Goal: Task Accomplishment & Management: Manage account settings

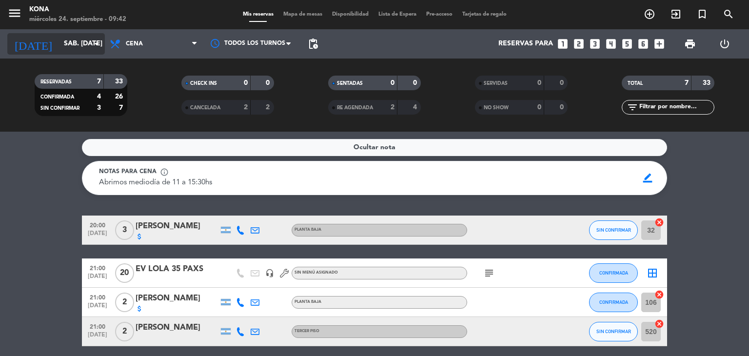
click at [94, 45] on icon "arrow_drop_down" at bounding box center [97, 44] width 12 height 12
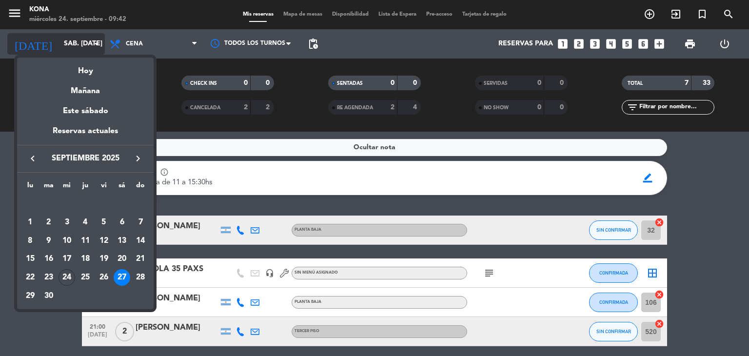
click at [94, 45] on div at bounding box center [374, 178] width 749 height 356
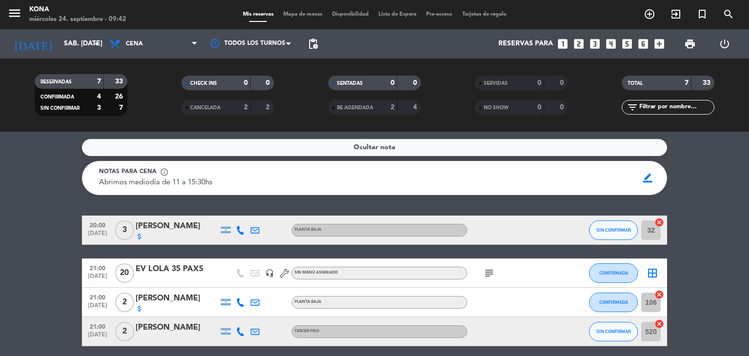
click at [578, 42] on icon "looks_two" at bounding box center [578, 44] width 13 height 13
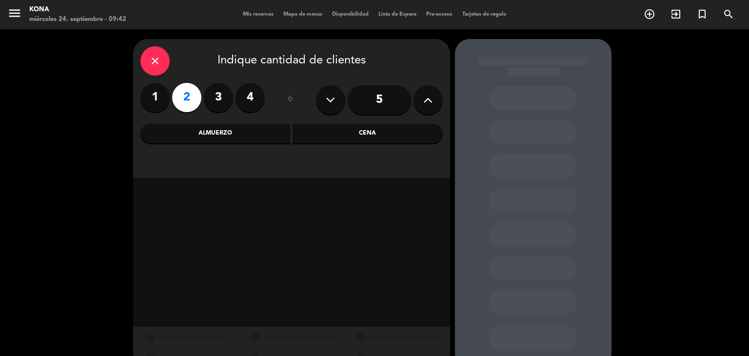
click at [364, 126] on div "Cena" at bounding box center [368, 134] width 150 height 20
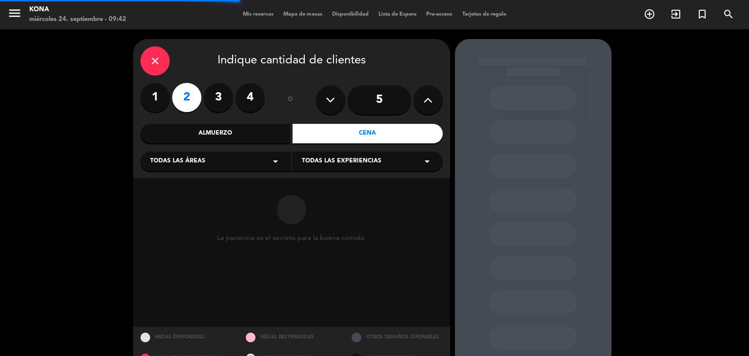
click at [352, 157] on div "Todas las experiencias arrow_drop_down" at bounding box center [367, 162] width 151 height 20
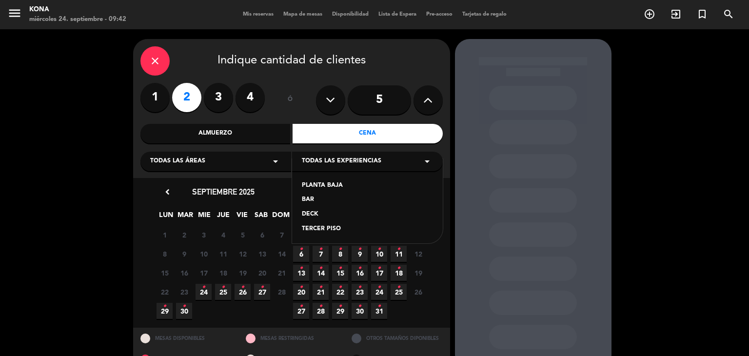
click at [260, 291] on icon "•" at bounding box center [261, 287] width 3 height 16
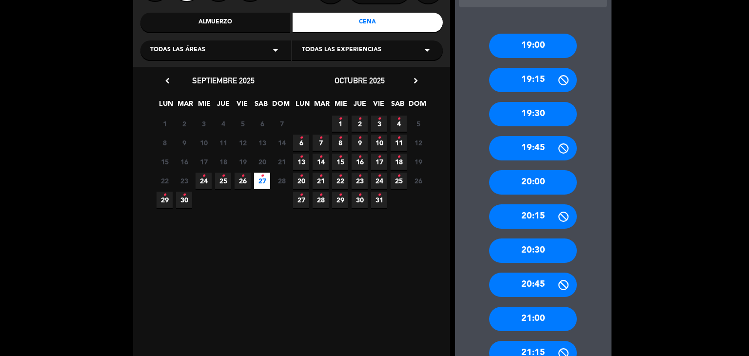
scroll to position [169, 0]
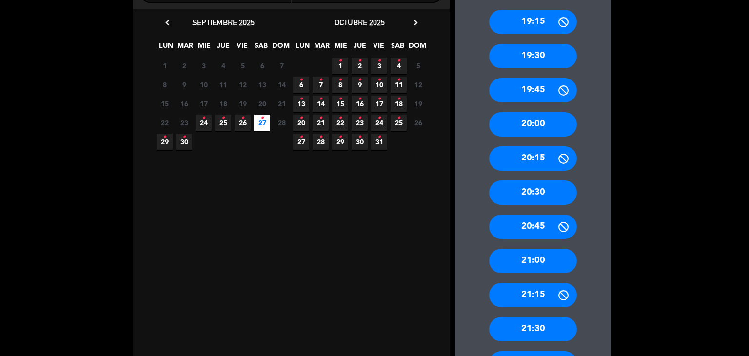
click at [550, 320] on div "21:30" at bounding box center [533, 329] width 88 height 24
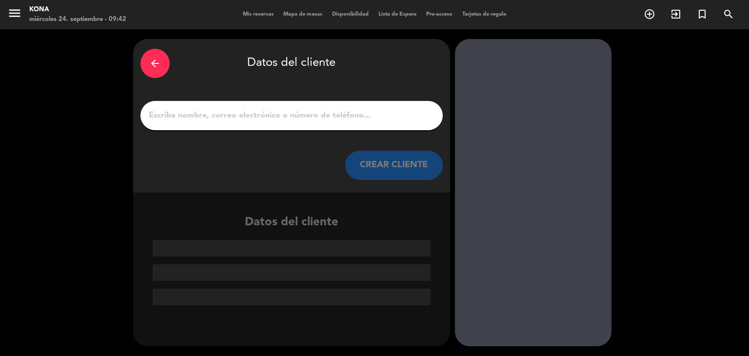
scroll to position [0, 0]
click at [388, 119] on input "1" at bounding box center [292, 116] width 288 height 14
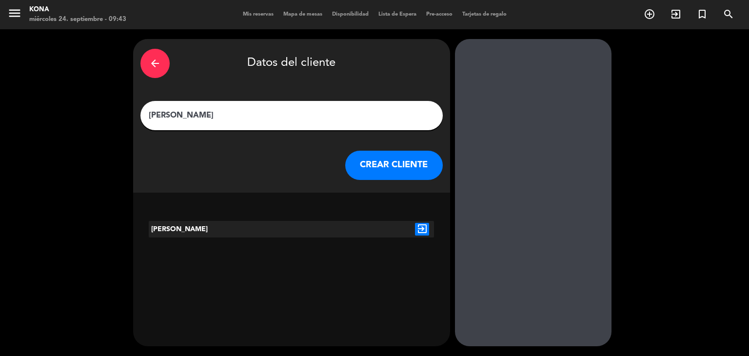
type input "[PERSON_NAME]"
click at [421, 231] on icon "exit_to_app" at bounding box center [422, 229] width 14 height 13
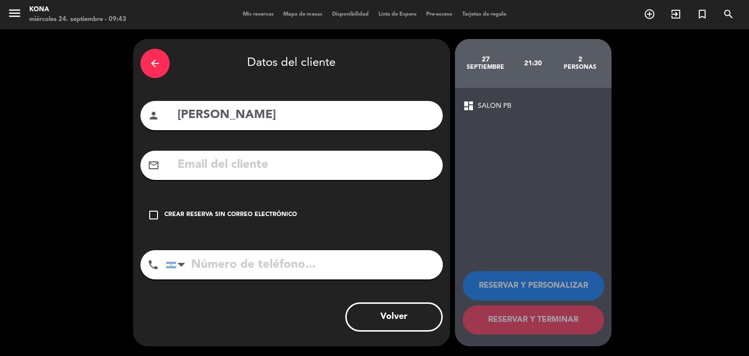
click at [255, 209] on div "check_box_outline_blank Crear reserva sin correo electrónico" at bounding box center [291, 214] width 302 height 29
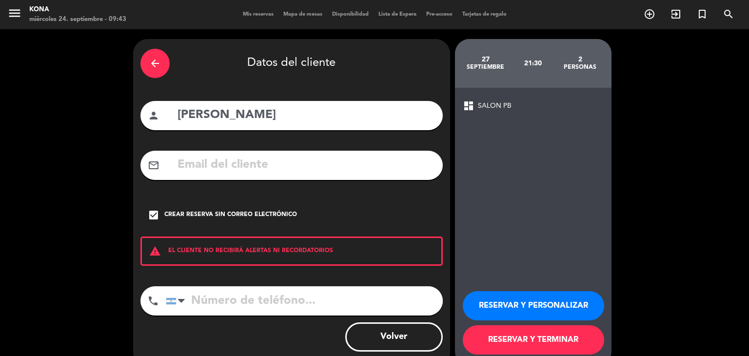
click at [523, 312] on button "RESERVAR Y PERSONALIZAR" at bounding box center [533, 305] width 141 height 29
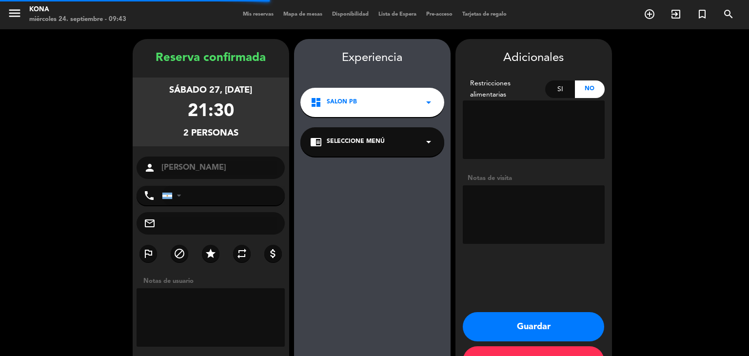
scroll to position [34, 0]
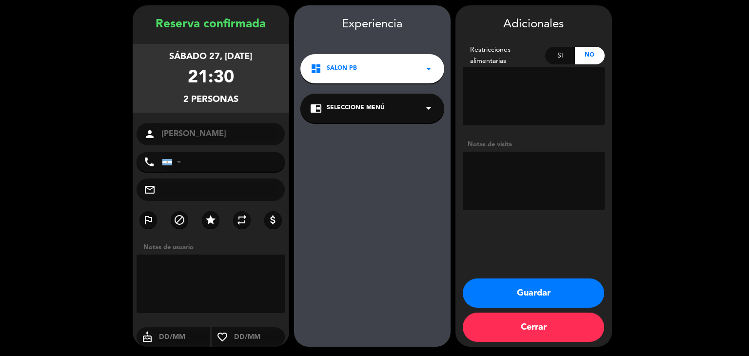
click at [536, 191] on textarea at bounding box center [534, 181] width 142 height 59
type textarea "cuidar"
click at [534, 293] on button "Guardar" at bounding box center [533, 292] width 141 height 29
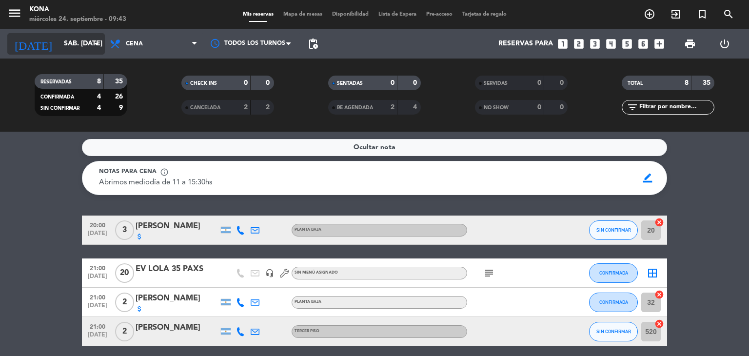
click at [59, 45] on input "sáb. [DATE]" at bounding box center [105, 44] width 93 height 18
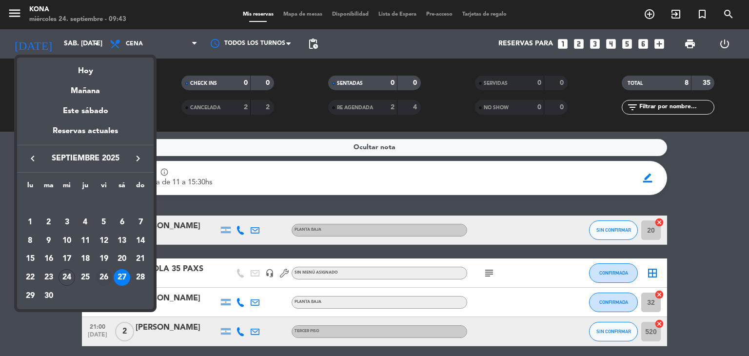
click at [102, 275] on div "26" at bounding box center [104, 277] width 17 height 17
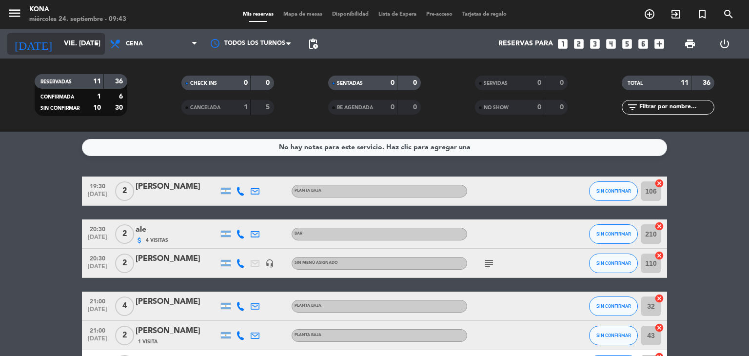
click at [71, 44] on input "vie. [DATE]" at bounding box center [105, 44] width 93 height 18
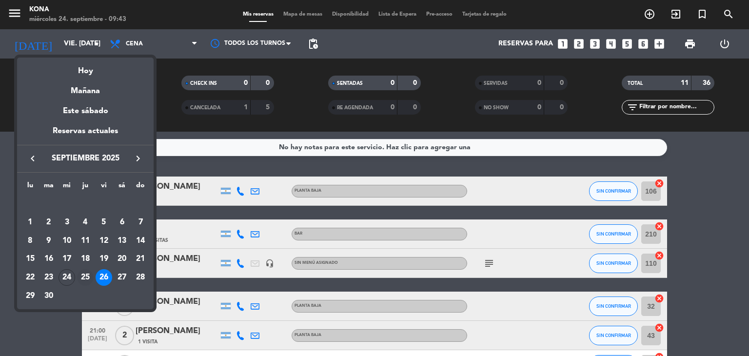
click at [90, 278] on div "25" at bounding box center [85, 277] width 17 height 17
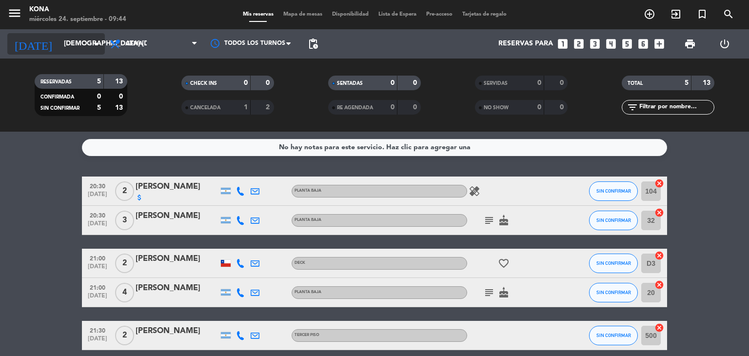
click at [79, 33] on div "[DATE] [DEMOGRAPHIC_DATA] [DATE] arrow_drop_down" at bounding box center [56, 43] width 98 height 21
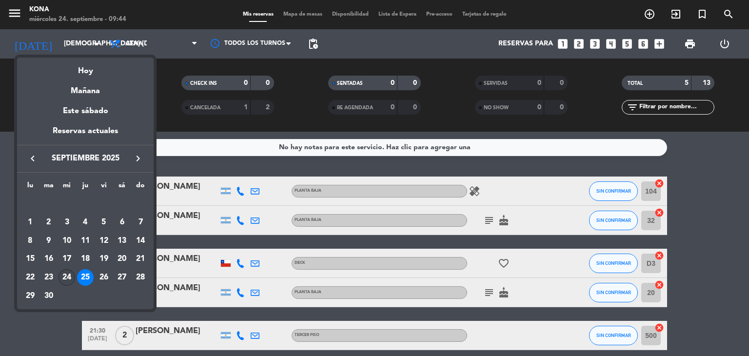
click at [65, 281] on div "24" at bounding box center [67, 277] width 17 height 17
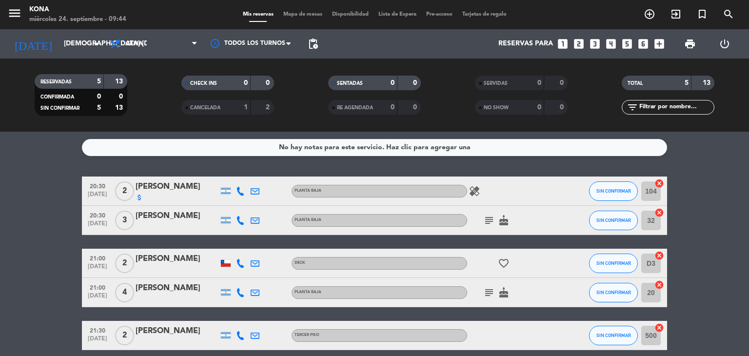
type input "mié. [DATE]"
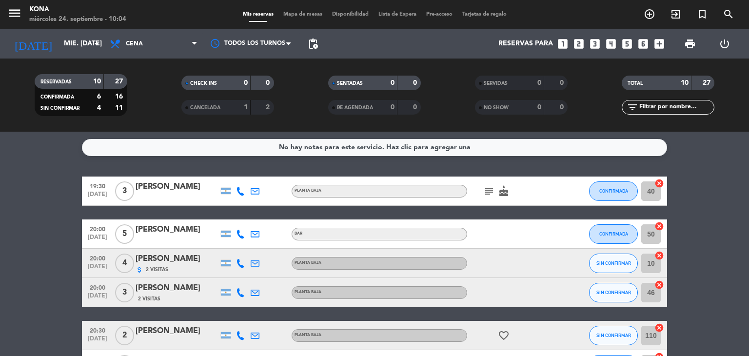
click at [241, 189] on icon at bounding box center [240, 191] width 9 height 9
click at [235, 178] on span "Copiar" at bounding box center [231, 175] width 20 height 10
click at [239, 230] on icon at bounding box center [240, 234] width 9 height 9
click at [238, 215] on button "Copiar content_paste" at bounding box center [236, 218] width 30 height 10
click at [240, 259] on icon at bounding box center [240, 263] width 9 height 9
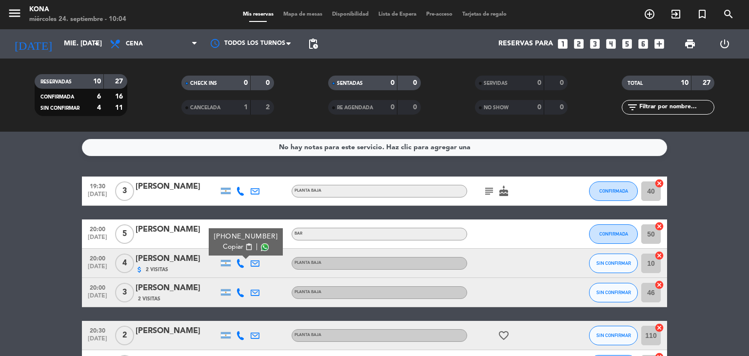
click at [237, 244] on span "Copiar" at bounding box center [233, 247] width 20 height 10
click at [247, 287] on div at bounding box center [240, 292] width 15 height 29
click at [236, 293] on icon at bounding box center [240, 292] width 9 height 9
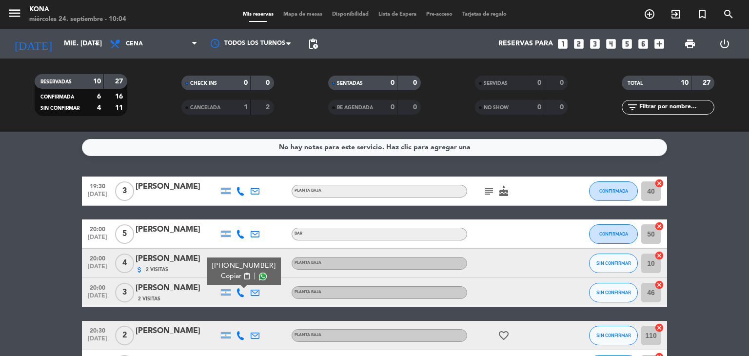
click at [238, 275] on button "Copiar content_paste" at bounding box center [236, 276] width 30 height 10
click at [244, 337] on icon at bounding box center [240, 335] width 9 height 9
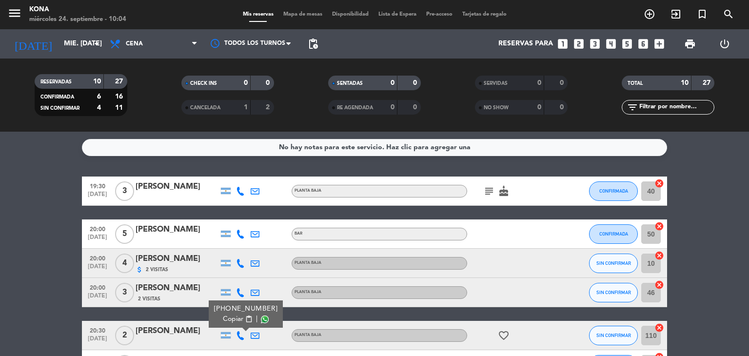
click at [235, 312] on div "[PHONE_NUMBER]" at bounding box center [246, 309] width 64 height 10
click at [235, 313] on div "[PHONE_NUMBER]" at bounding box center [246, 309] width 64 height 10
click at [234, 313] on div "[PHONE_NUMBER]" at bounding box center [246, 309] width 64 height 10
click at [238, 324] on span "Copiar" at bounding box center [233, 319] width 20 height 10
copy div "541131056553"
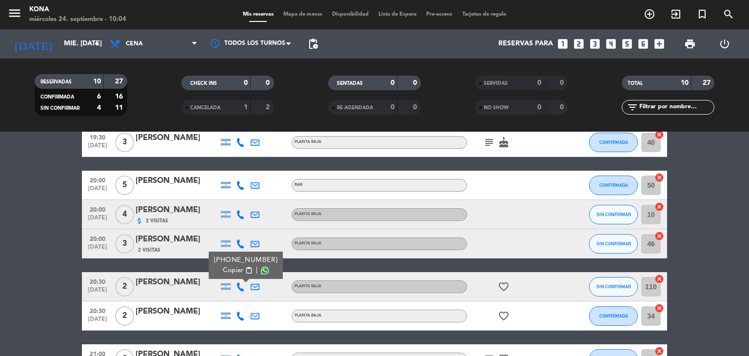
scroll to position [98, 0]
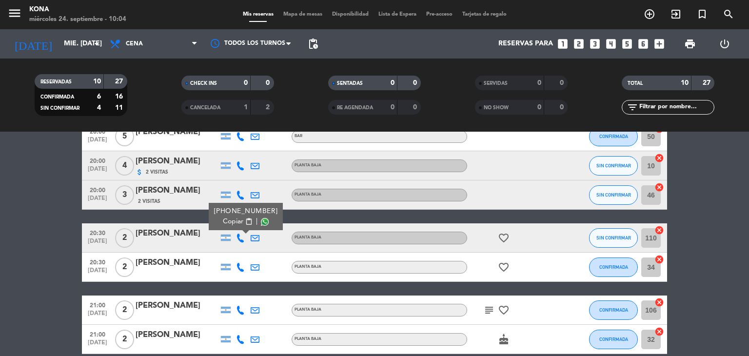
click at [241, 266] on icon at bounding box center [240, 267] width 9 height 9
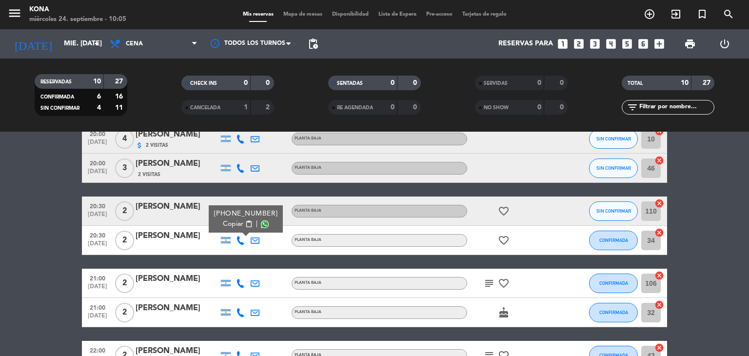
scroll to position [146, 0]
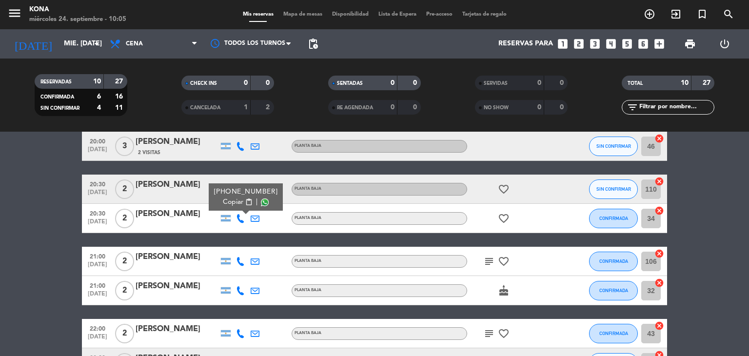
click at [238, 262] on icon at bounding box center [240, 261] width 9 height 9
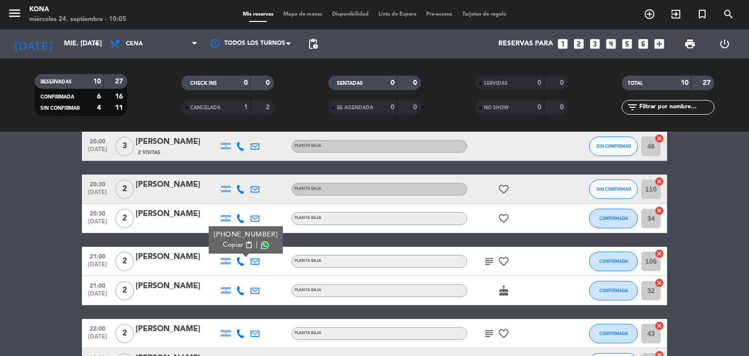
click at [232, 247] on span "Copiar" at bounding box center [233, 245] width 20 height 10
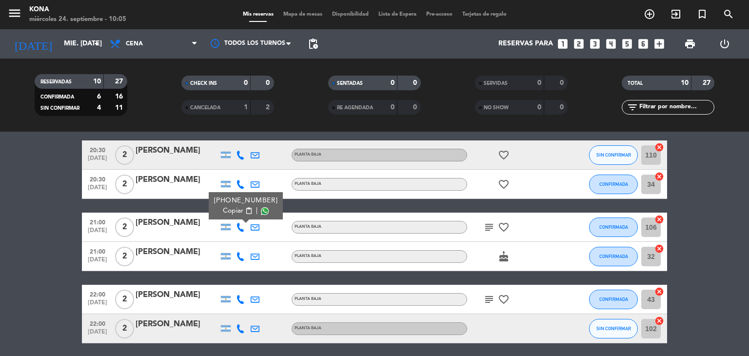
scroll to position [195, 0]
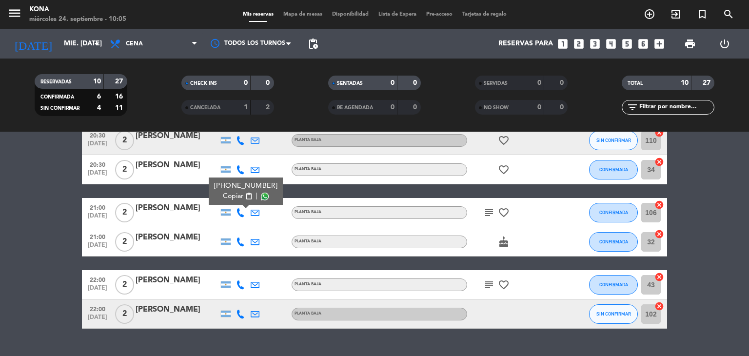
click at [240, 242] on icon at bounding box center [240, 241] width 9 height 9
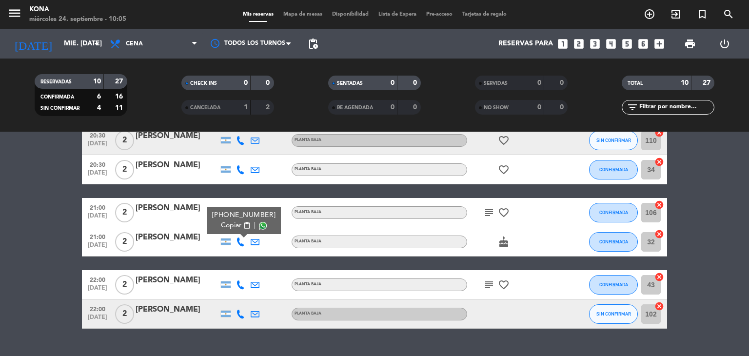
click at [233, 219] on div "[PHONE_NUMBER]" at bounding box center [244, 215] width 64 height 10
click at [243, 225] on span "content_paste" at bounding box center [246, 225] width 7 height 7
click at [242, 281] on icon at bounding box center [240, 284] width 9 height 9
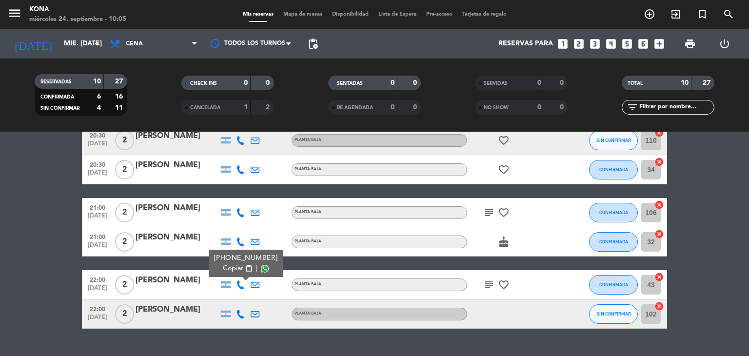
click at [233, 268] on span "Copiar" at bounding box center [233, 268] width 20 height 10
click at [240, 315] on icon at bounding box center [240, 314] width 9 height 9
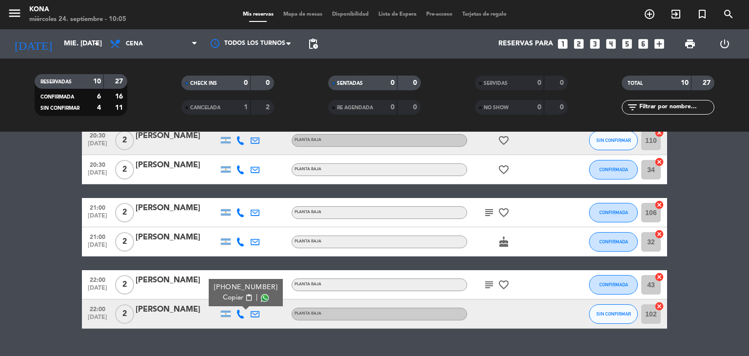
click at [245, 298] on span "content_paste" at bounding box center [248, 297] width 7 height 7
click at [159, 308] on div "[PERSON_NAME]" at bounding box center [177, 309] width 83 height 13
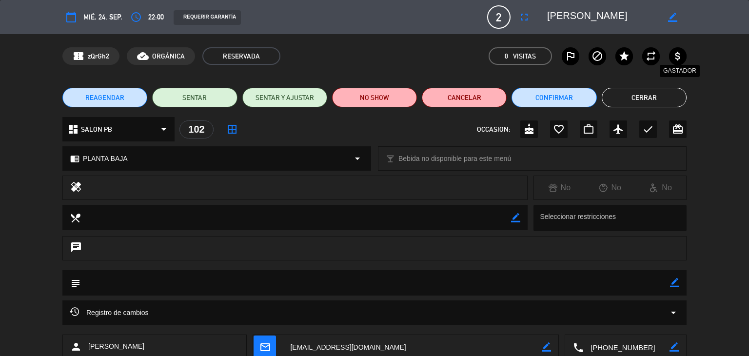
click at [676, 57] on icon "attach_money" at bounding box center [678, 56] width 12 height 12
click at [662, 97] on button "Cerrar" at bounding box center [644, 98] width 85 height 20
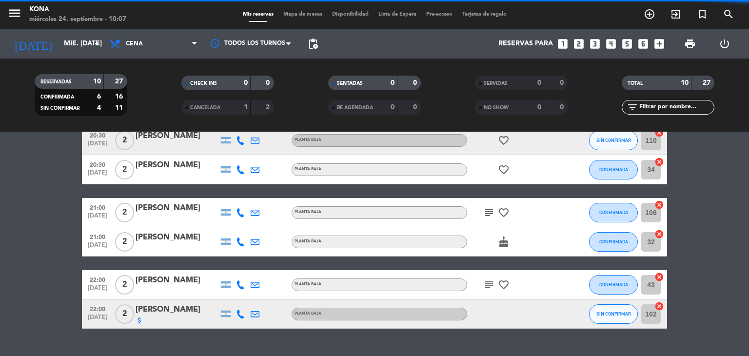
click at [170, 286] on div "[PERSON_NAME]" at bounding box center [177, 280] width 83 height 13
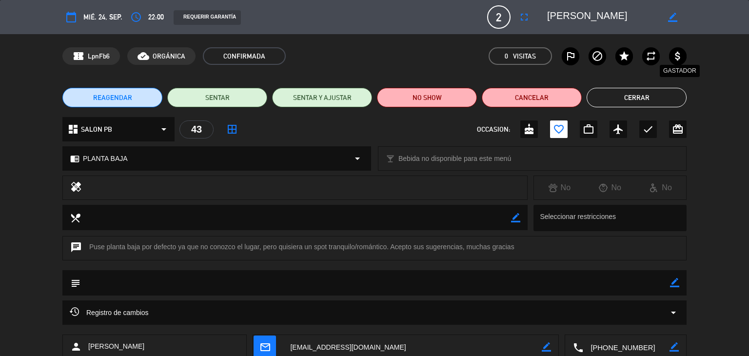
drag, startPoint x: 676, startPoint y: 55, endPoint x: 675, endPoint y: 65, distance: 10.3
click at [677, 55] on icon "attach_money" at bounding box center [678, 56] width 12 height 12
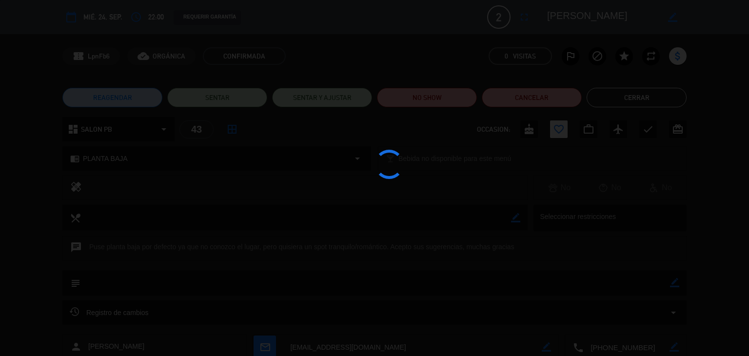
click at [646, 98] on edit-booking-info-modal "calendar_today mié. 24, sep. access_time 22:00 REQUERIR GARANTÍA 2 [PERSON_NAME…" at bounding box center [374, 178] width 749 height 356
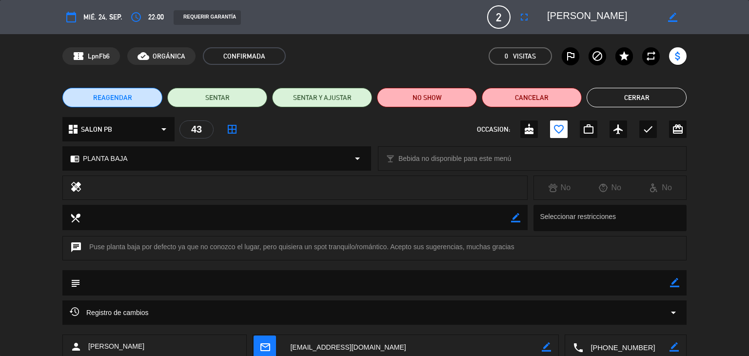
click at [643, 97] on button "Cerrar" at bounding box center [637, 98] width 100 height 20
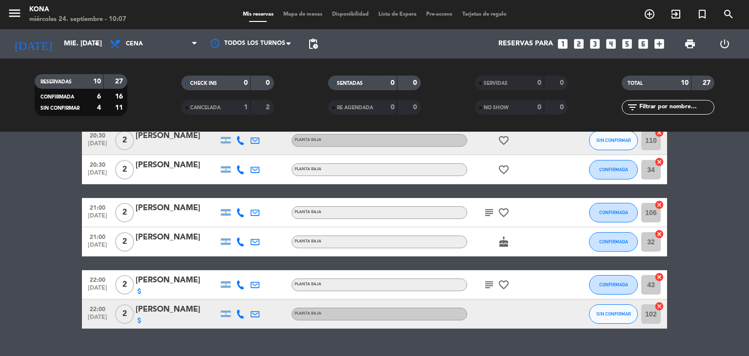
click at [169, 231] on div "21:00 [DATE] 2 [PERSON_NAME] PLANTA BAJA cake CONFIRMADA 32 cancel" at bounding box center [374, 241] width 585 height 29
click at [179, 246] on div at bounding box center [177, 248] width 83 height 8
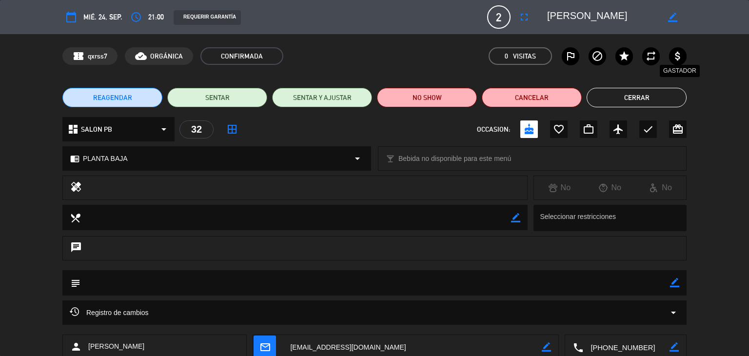
click at [670, 59] on label "attach_money Gastador" at bounding box center [678, 56] width 18 height 18
click at [630, 96] on button "Cerrar" at bounding box center [637, 98] width 100 height 20
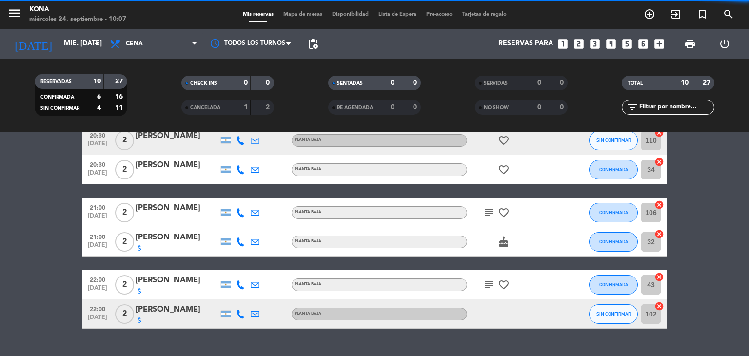
click at [145, 208] on div "[PERSON_NAME]" at bounding box center [177, 208] width 83 height 13
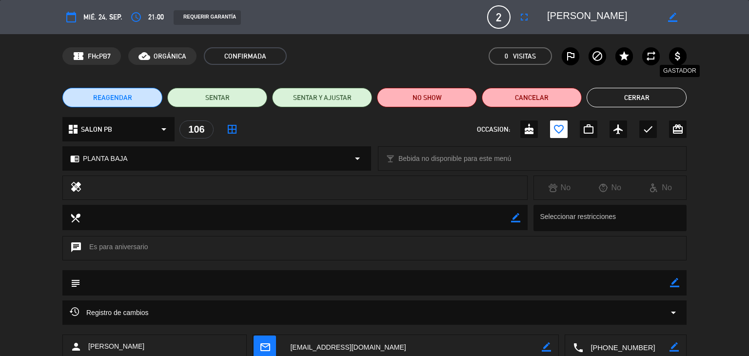
click at [681, 54] on icon "attach_money" at bounding box center [678, 56] width 12 height 12
click at [628, 88] on button "Cerrar" at bounding box center [637, 98] width 100 height 20
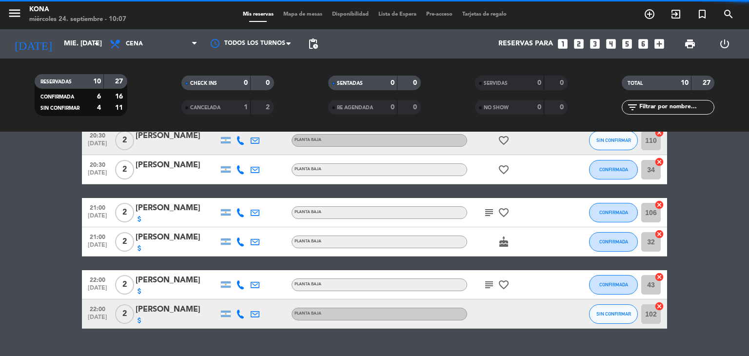
click at [149, 167] on div "[PERSON_NAME]" at bounding box center [177, 165] width 83 height 13
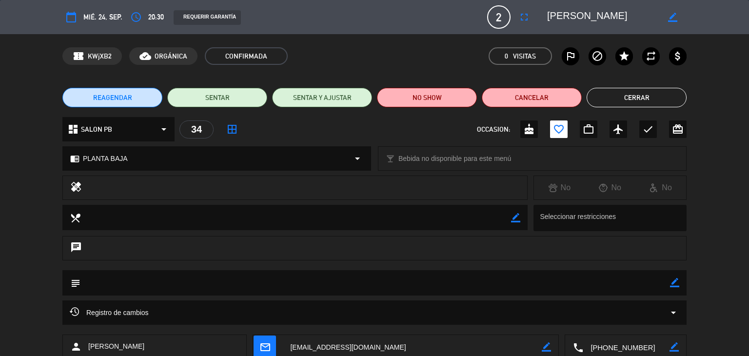
click at [688, 57] on div "confirmation_number KWjXB2 cloud_done ORGÁNICA CONFIRMADA 0 Visitas outlined_fl…" at bounding box center [374, 56] width 749 height 44
click at [675, 53] on icon "attach_money" at bounding box center [678, 56] width 12 height 12
click at [638, 98] on button "Cerrar" at bounding box center [637, 98] width 100 height 20
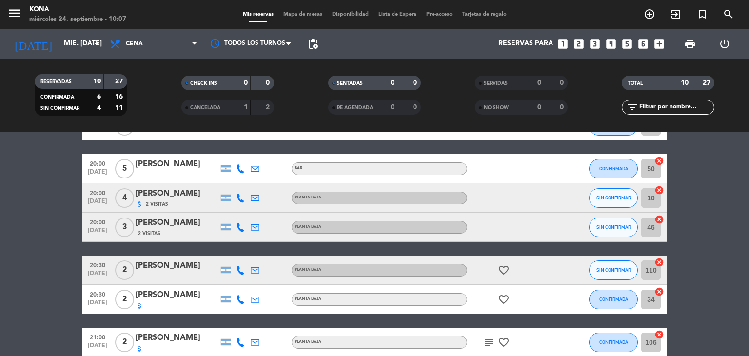
scroll to position [49, 0]
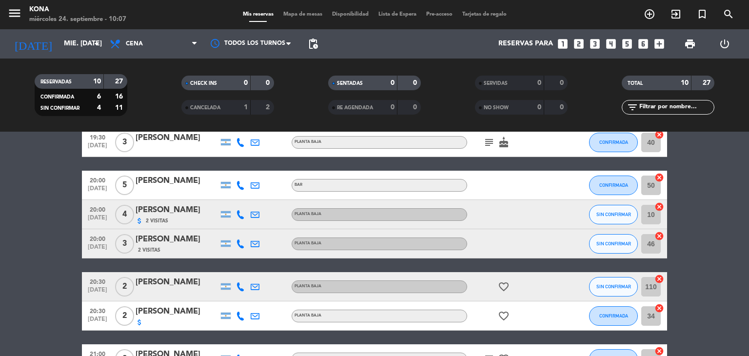
click at [173, 281] on div "[PERSON_NAME]" at bounding box center [177, 282] width 83 height 13
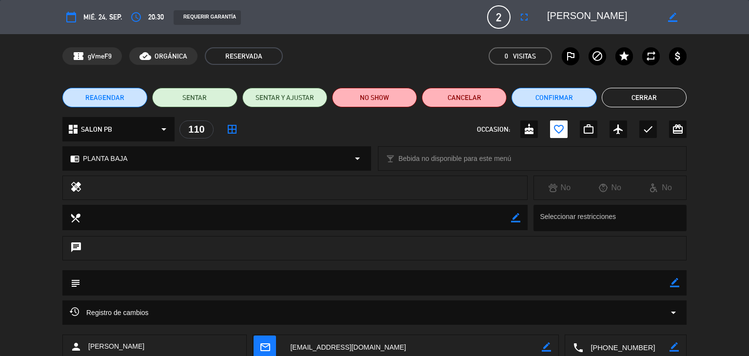
click at [674, 59] on icon "attach_money" at bounding box center [678, 56] width 12 height 12
click at [645, 97] on button "Cerrar" at bounding box center [644, 98] width 85 height 20
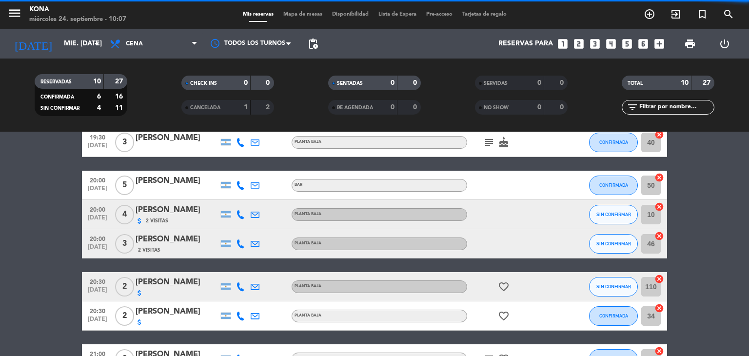
click at [139, 240] on div "[PERSON_NAME]" at bounding box center [177, 239] width 83 height 13
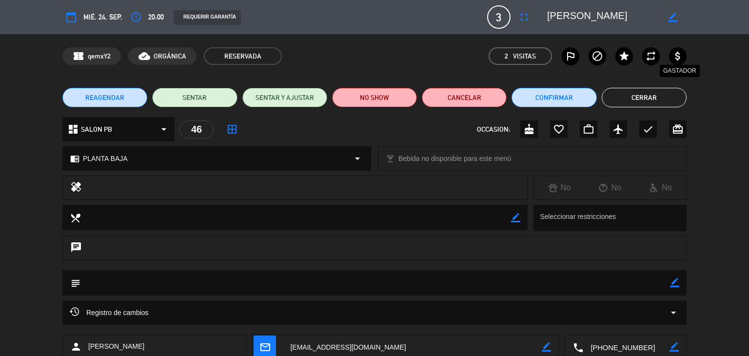
click at [678, 53] on icon "attach_money" at bounding box center [678, 56] width 12 height 12
click at [647, 94] on button "Cerrar" at bounding box center [644, 98] width 85 height 20
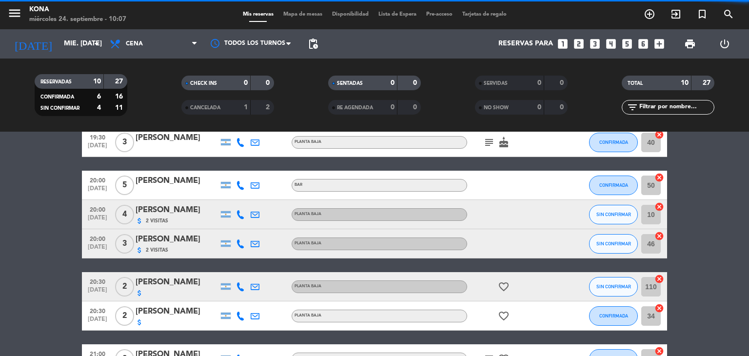
click at [164, 177] on div "[PERSON_NAME]" at bounding box center [177, 181] width 83 height 13
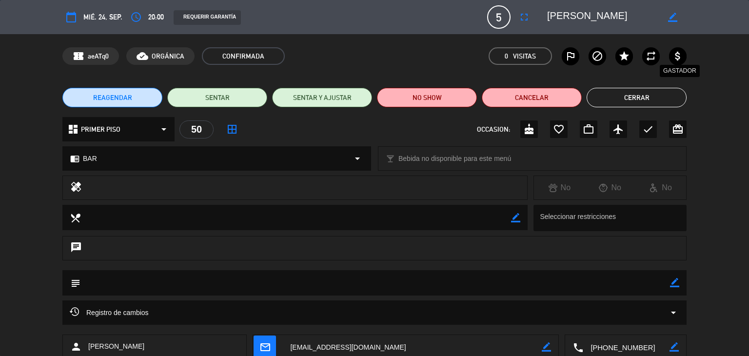
click at [679, 56] on icon "attach_money" at bounding box center [678, 56] width 12 height 12
click at [626, 103] on button "Cerrar" at bounding box center [637, 98] width 100 height 20
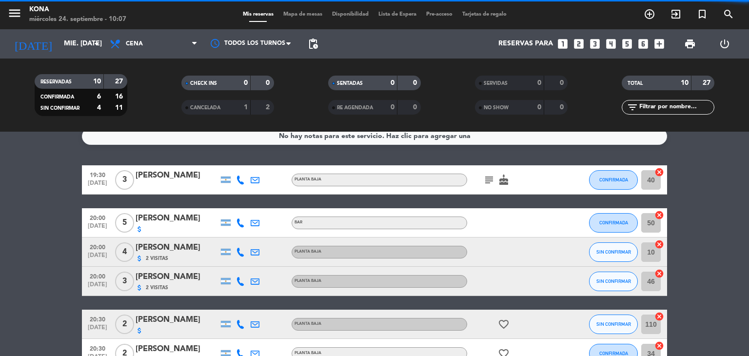
scroll to position [0, 0]
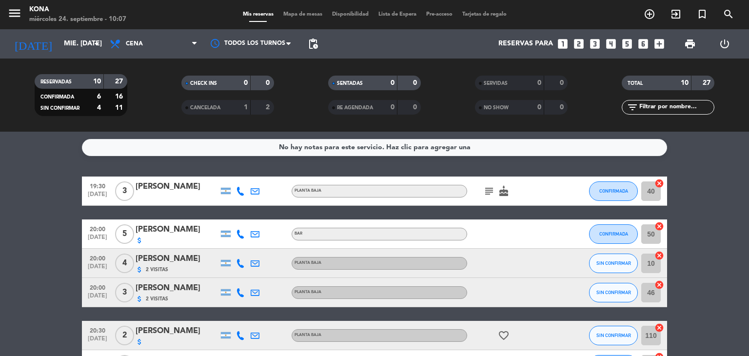
click at [161, 198] on div at bounding box center [177, 198] width 83 height 8
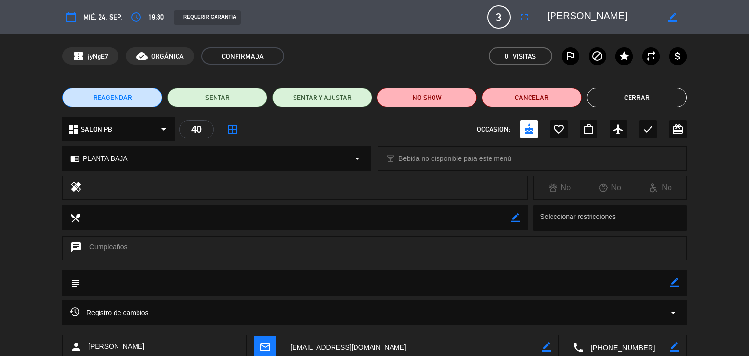
click at [685, 62] on div "outlined_flag block star repeat attach_money" at bounding box center [624, 56] width 125 height 18
click at [677, 59] on icon "attach_money" at bounding box center [678, 56] width 12 height 12
click at [630, 98] on button "Cerrar" at bounding box center [637, 98] width 100 height 20
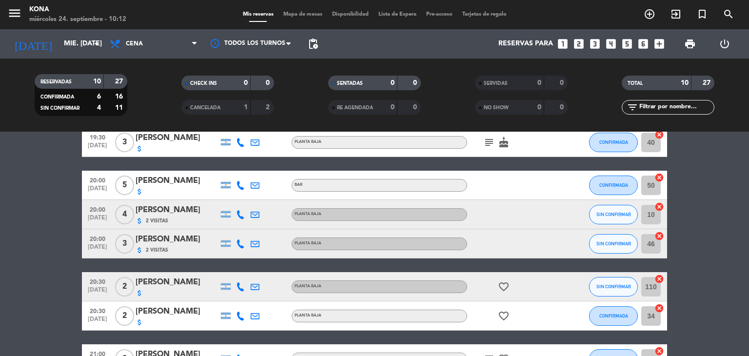
scroll to position [146, 0]
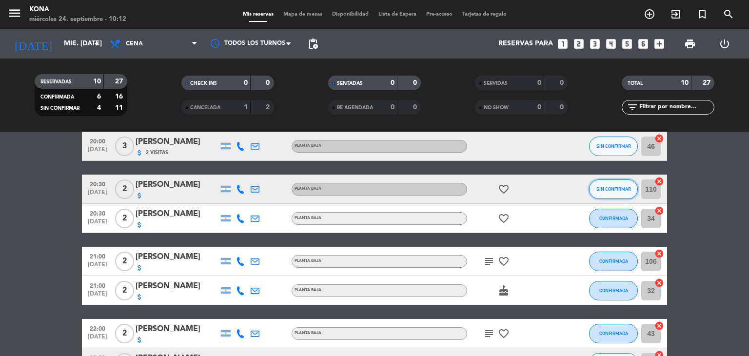
drag, startPoint x: 608, startPoint y: 186, endPoint x: 613, endPoint y: 186, distance: 4.9
click at [613, 186] on span "SIN CONFIRMAR" at bounding box center [613, 188] width 35 height 5
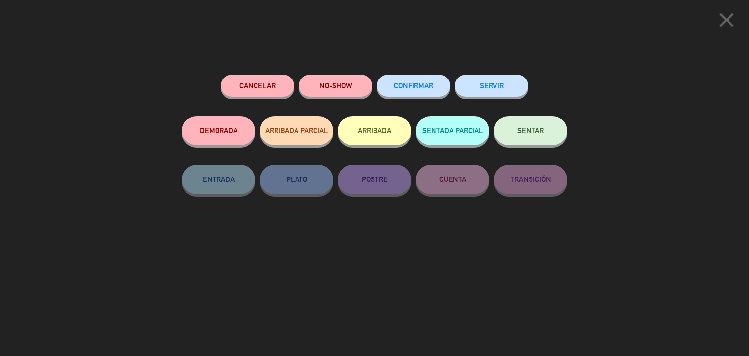
click at [418, 94] on button "CONFIRMAR" at bounding box center [413, 86] width 73 height 22
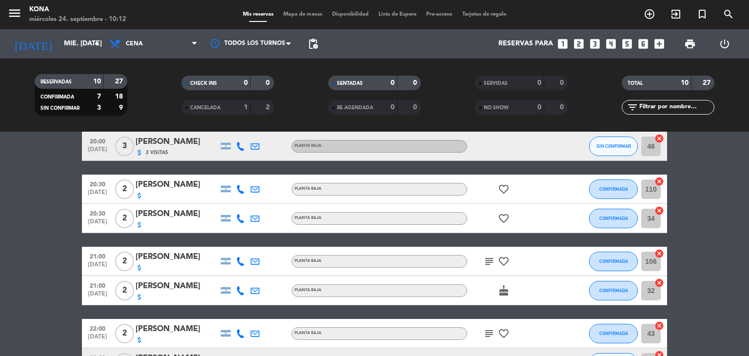
click at [20, 219] on bookings-row "19:30 [DATE] 3 [PERSON_NAME] attach_money PLANTA BAJA subject cake CONFIRMADA 4…" at bounding box center [374, 203] width 749 height 347
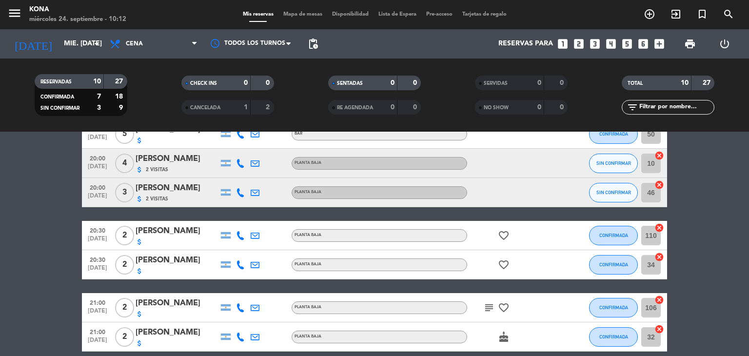
scroll to position [49, 0]
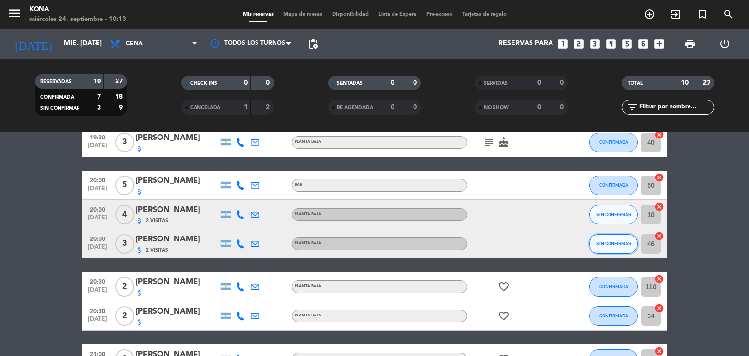
click at [610, 241] on span "SIN CONFIRMAR" at bounding box center [613, 243] width 35 height 5
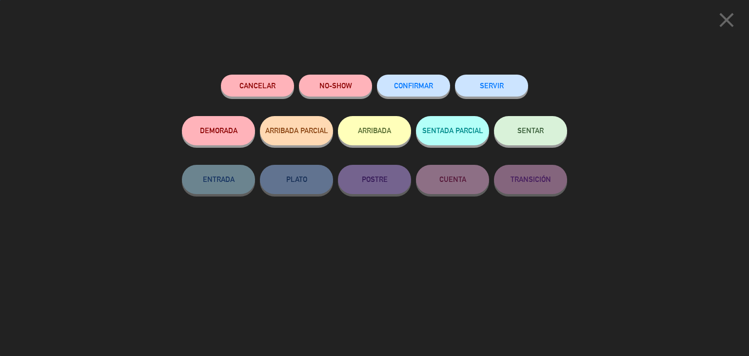
click at [428, 78] on button "CONFIRMAR" at bounding box center [413, 86] width 73 height 22
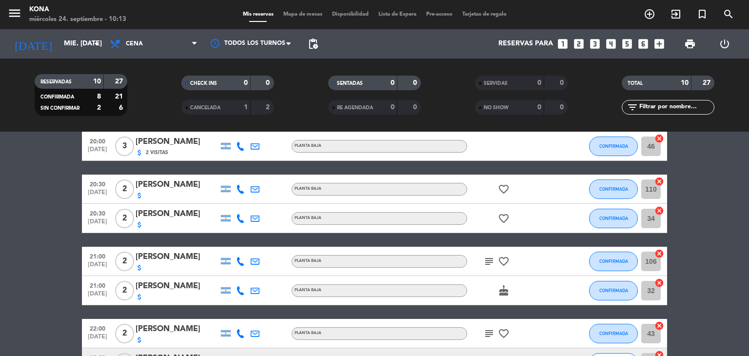
scroll to position [195, 0]
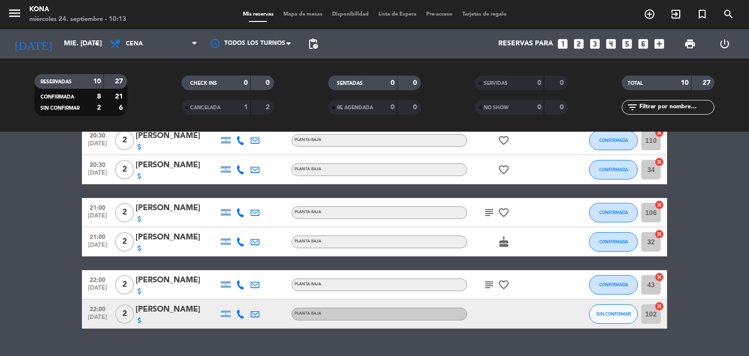
click at [538, 280] on div "subject favorite_border" at bounding box center [511, 284] width 88 height 29
click at [171, 288] on div "attach_money" at bounding box center [177, 291] width 83 height 8
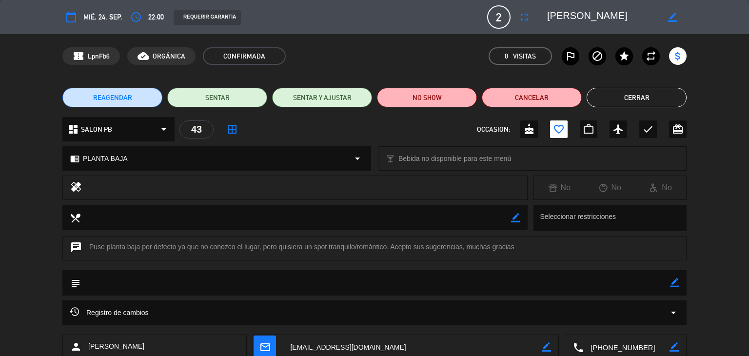
click at [674, 284] on icon "border_color" at bounding box center [674, 282] width 9 height 9
type textarea "buena ubi"
click at [679, 283] on div "subject" at bounding box center [374, 282] width 624 height 25
click at [679, 283] on icon at bounding box center [674, 282] width 9 height 9
click at [672, 96] on button "Cerrar" at bounding box center [637, 98] width 100 height 20
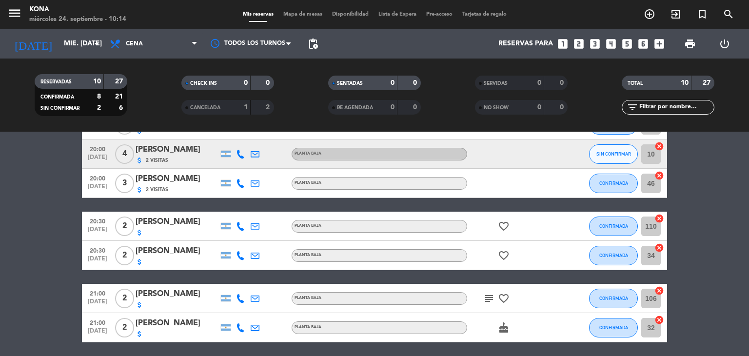
scroll to position [49, 0]
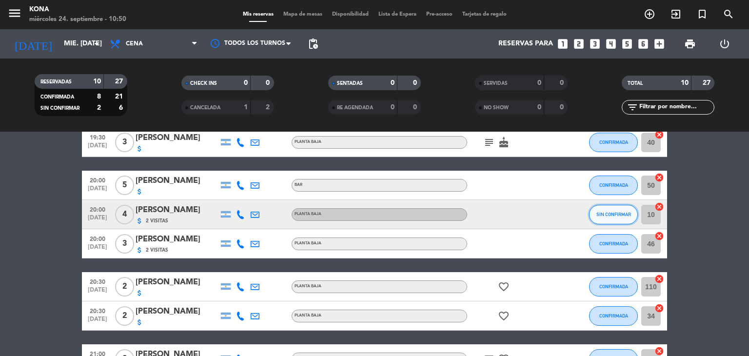
click at [603, 213] on span "SIN CONFIRMAR" at bounding box center [613, 214] width 35 height 5
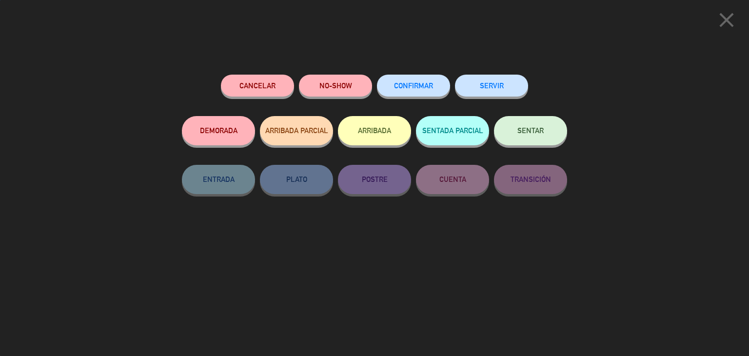
click at [392, 78] on button "CONFIRMAR" at bounding box center [413, 86] width 73 height 22
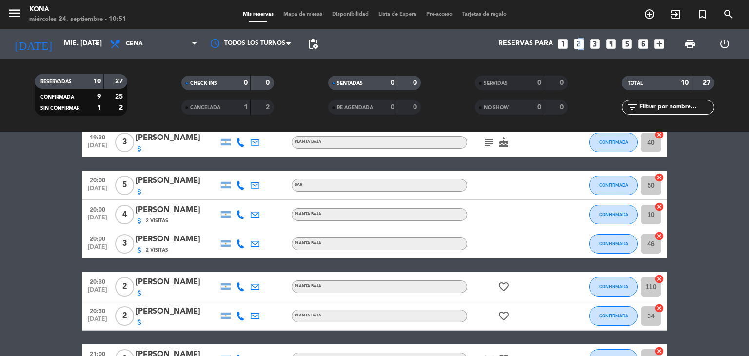
click at [581, 46] on icon "looks_two" at bounding box center [578, 44] width 13 height 13
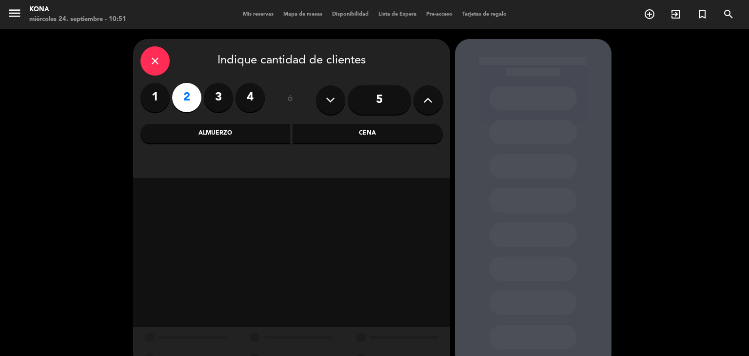
click at [222, 137] on div "Almuerzo" at bounding box center [215, 134] width 150 height 20
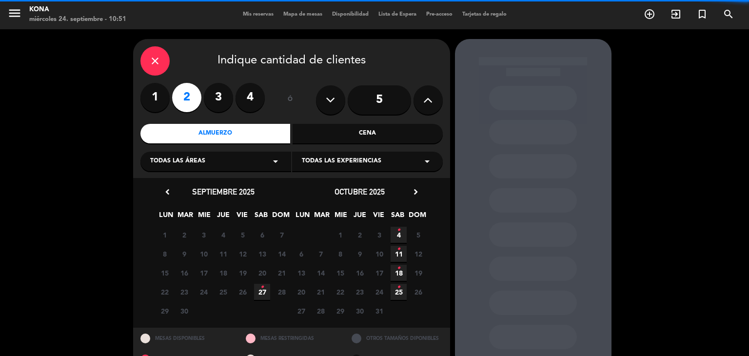
click at [262, 287] on icon "•" at bounding box center [261, 287] width 3 height 16
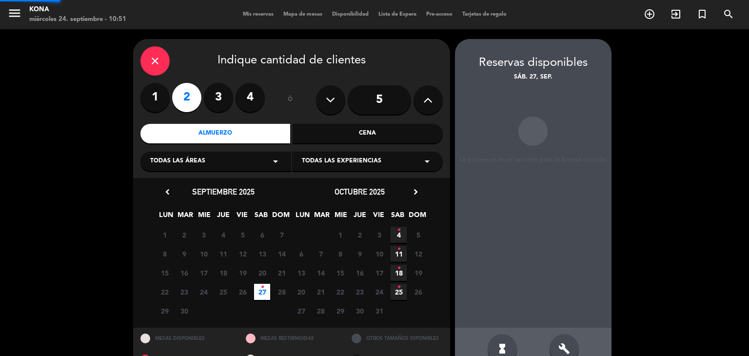
scroll to position [23, 0]
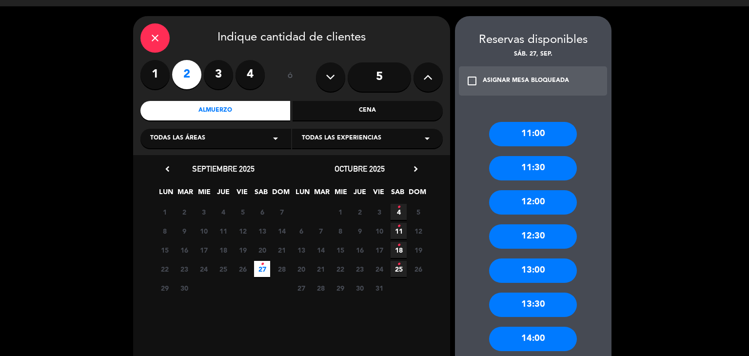
click at [529, 135] on div "11:00" at bounding box center [533, 134] width 88 height 24
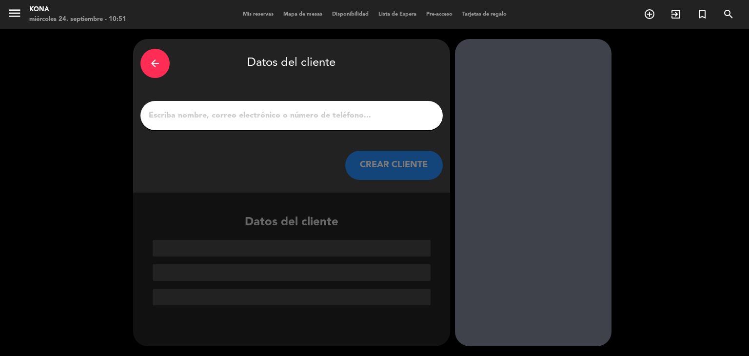
scroll to position [0, 0]
click at [285, 131] on div "arrow_back Datos del cliente CREAR CLIENTE" at bounding box center [291, 116] width 317 height 154
click at [267, 112] on input "1" at bounding box center [292, 116] width 288 height 14
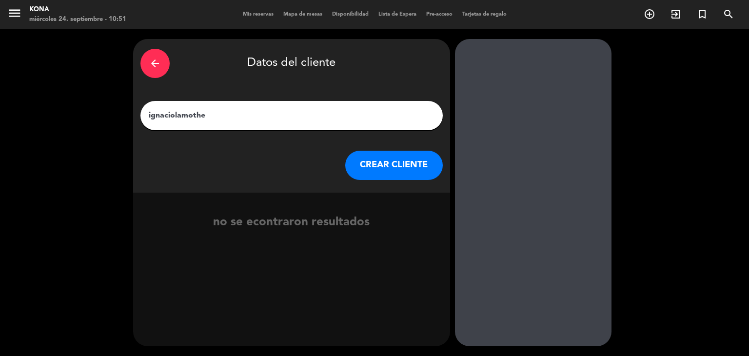
click at [172, 118] on input "ignaciolamothe" at bounding box center [292, 116] width 288 height 14
click at [176, 118] on input "ignaciolamothe" at bounding box center [292, 116] width 288 height 14
type input "[PERSON_NAME]"
click at [396, 164] on button "CREAR CLIENTE" at bounding box center [394, 165] width 98 height 29
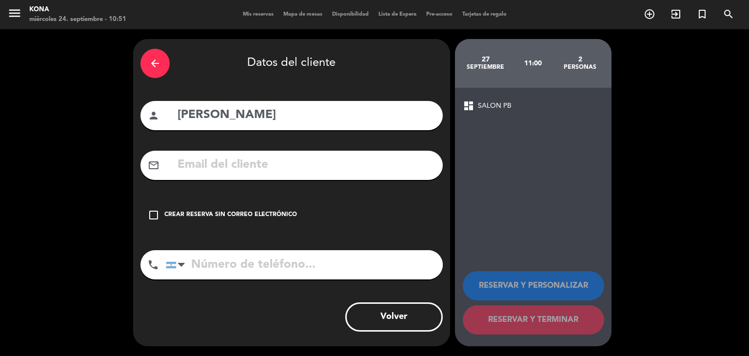
click at [270, 195] on div "arrow_back Datos del cliente person [PERSON_NAME] mail_outline check_box_outlin…" at bounding box center [291, 192] width 317 height 307
click at [271, 205] on div "check_box_outline_blank Crear reserva sin correo electrónico" at bounding box center [291, 214] width 302 height 29
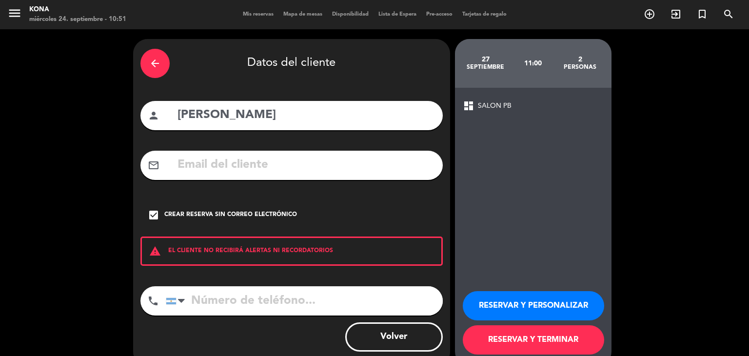
click at [513, 314] on button "RESERVAR Y PERSONALIZAR" at bounding box center [533, 305] width 141 height 29
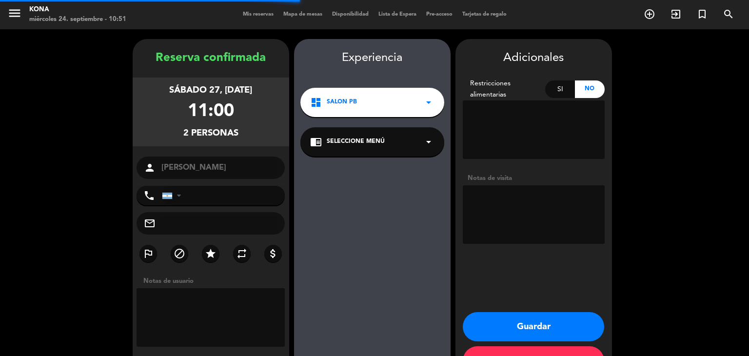
scroll to position [34, 0]
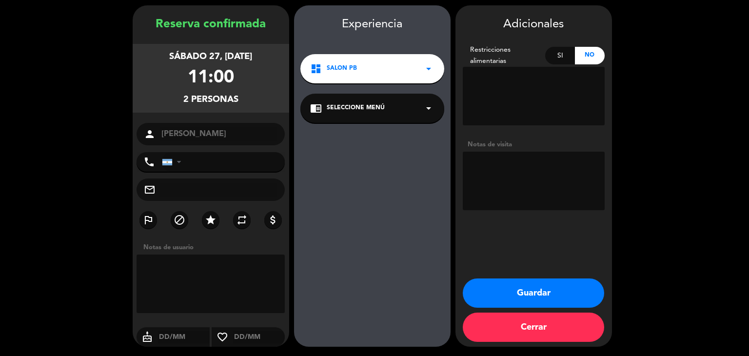
click at [546, 290] on button "Guardar" at bounding box center [533, 292] width 141 height 29
